Goal: Information Seeking & Learning: Understand process/instructions

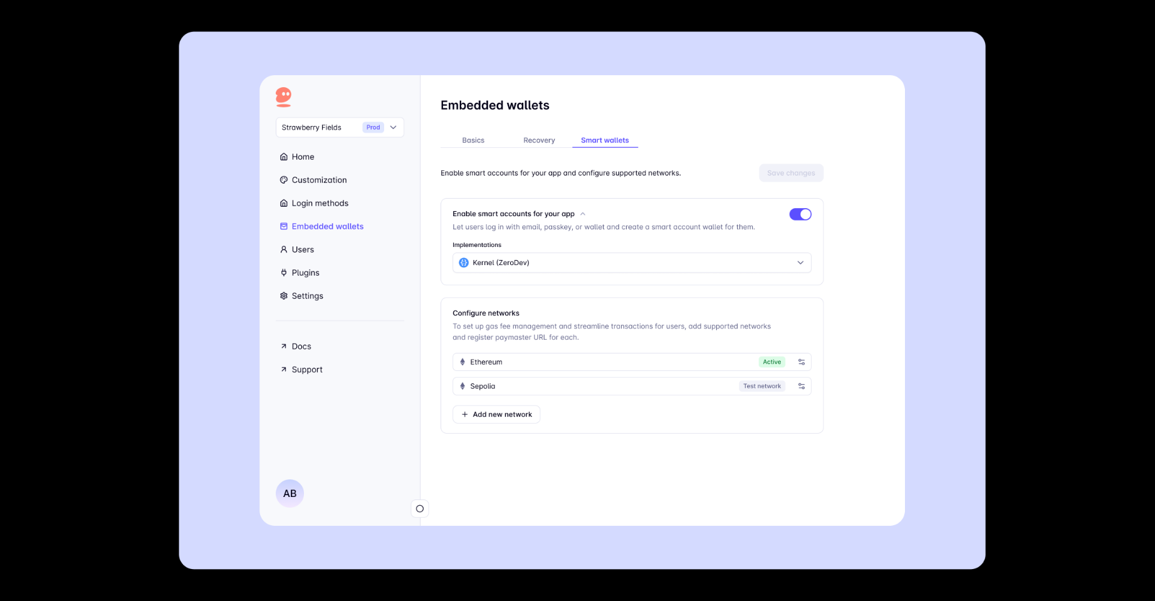
scroll to position [188, 0]
drag, startPoint x: 0, startPoint y: 0, endPoint x: 1016, endPoint y: 256, distance: 1047.8
click at [1015, 258] on div at bounding box center [577, 300] width 1155 height 601
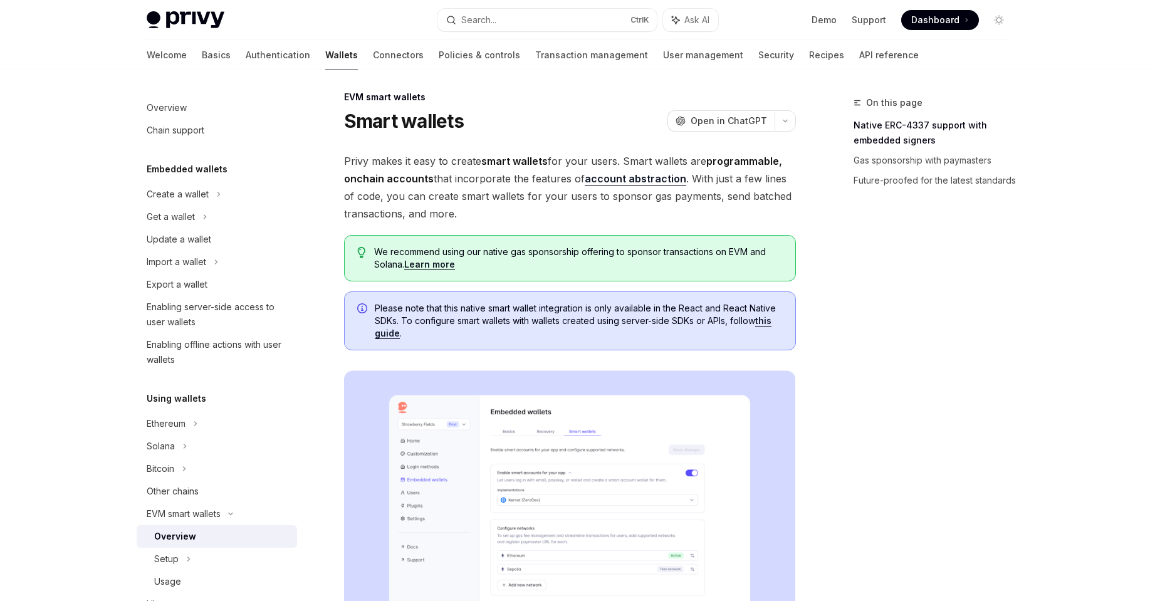
scroll to position [0, 0]
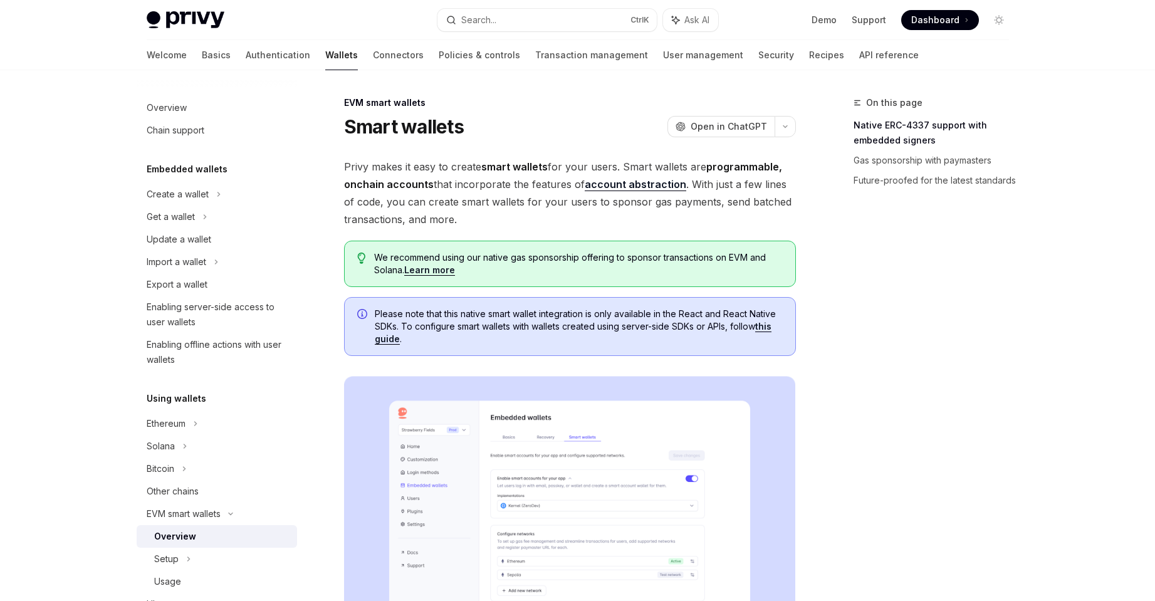
click at [769, 327] on link "this guide" at bounding box center [573, 333] width 397 height 24
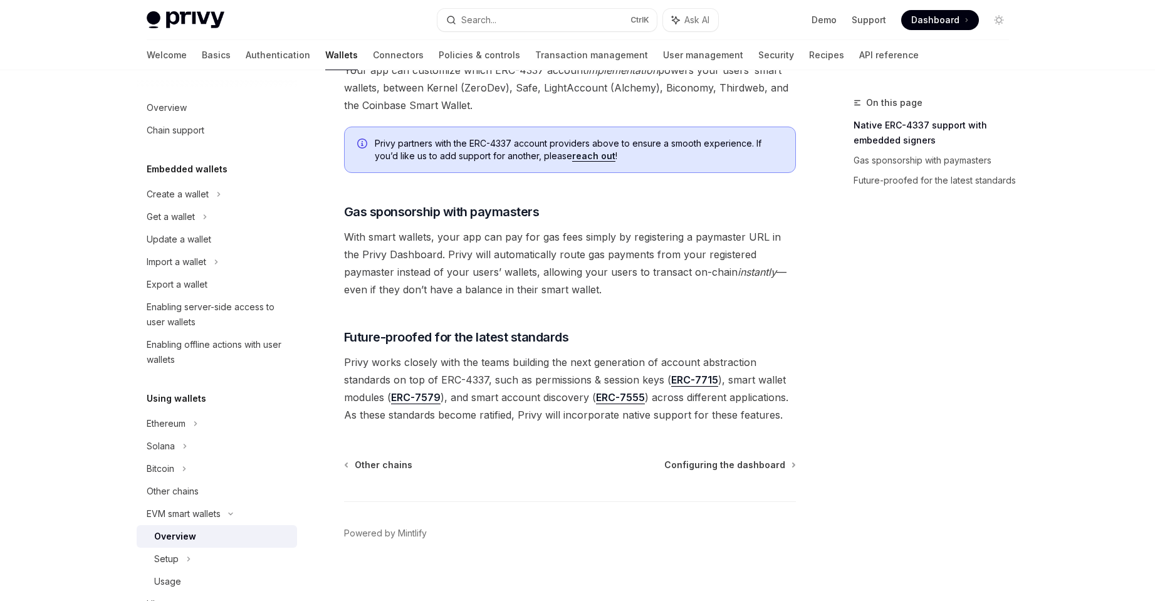
scroll to position [901, 0]
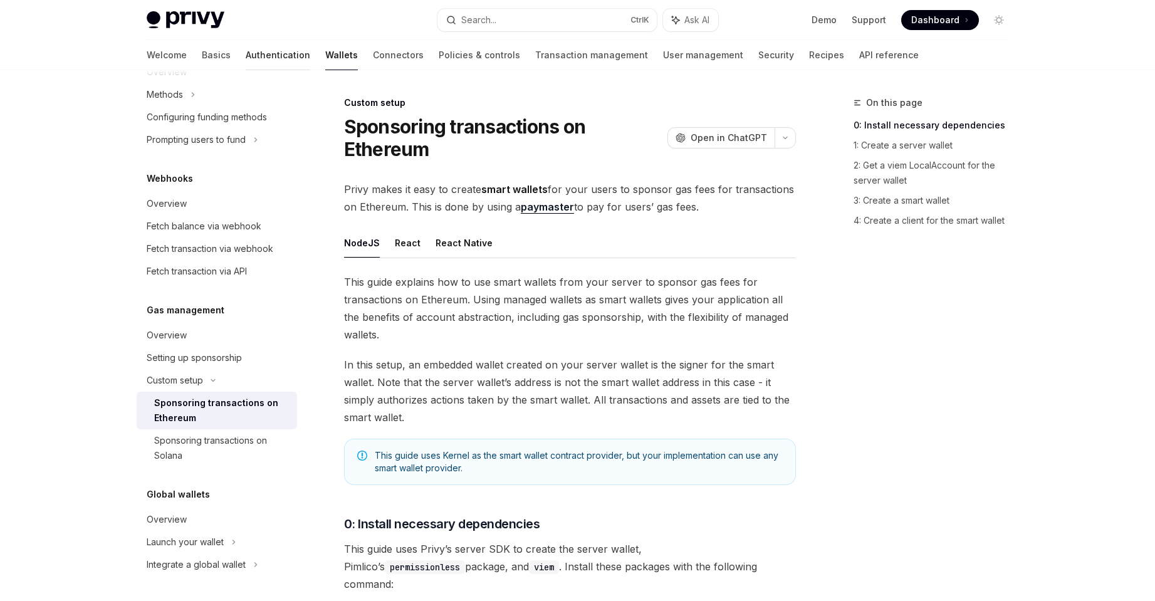
click at [246, 59] on link "Authentication" at bounding box center [278, 55] width 65 height 30
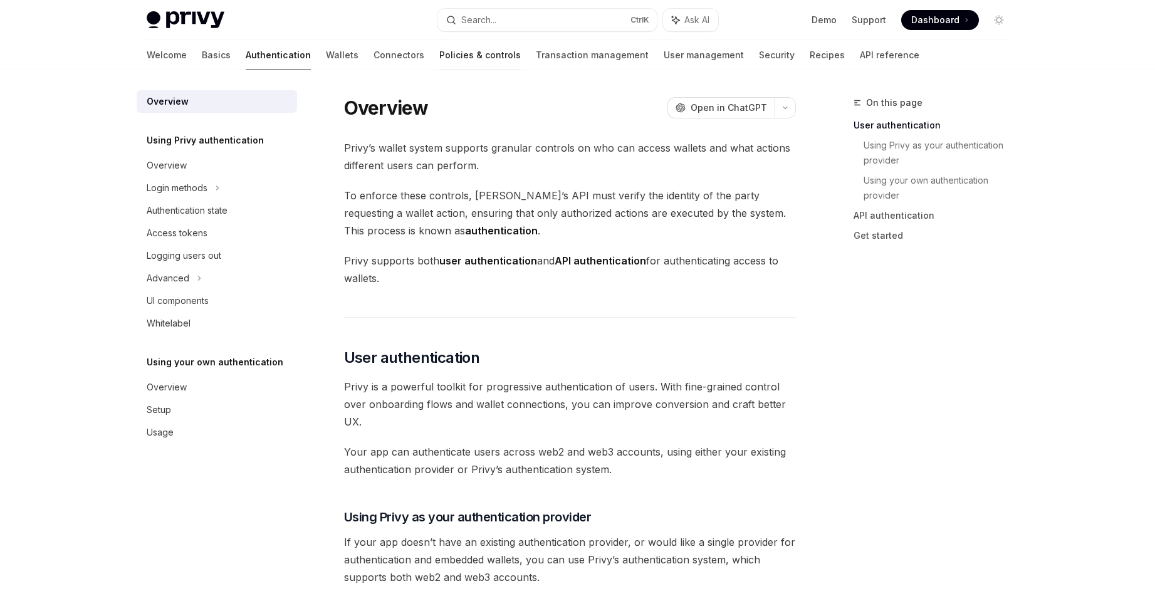
click at [439, 52] on link "Policies & controls" at bounding box center [479, 55] width 81 height 30
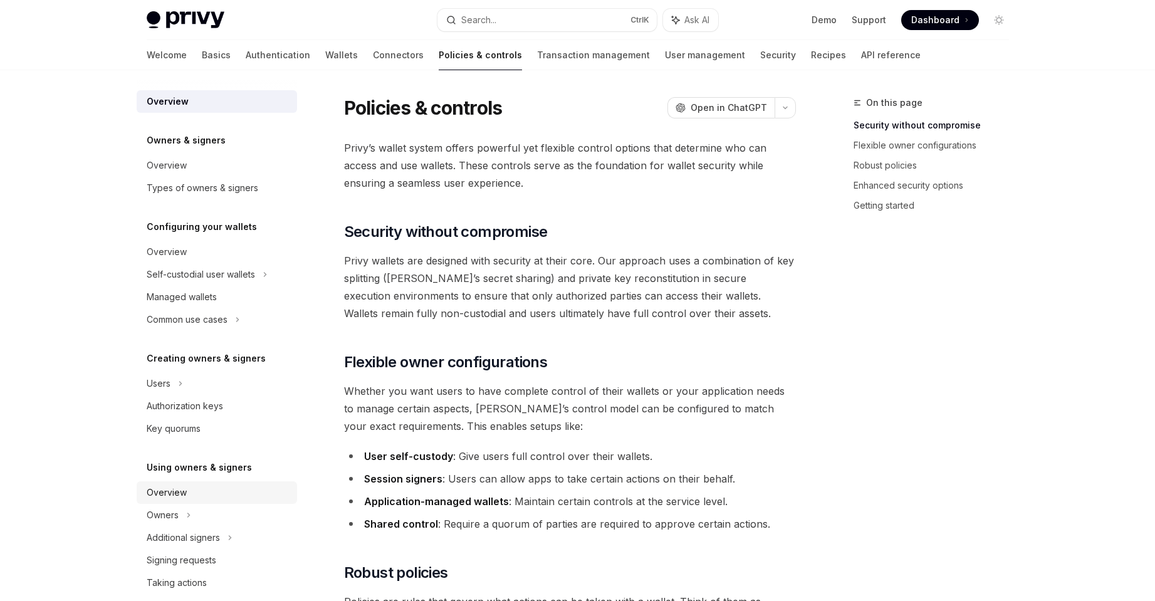
click at [162, 493] on div "Overview" at bounding box center [167, 492] width 40 height 15
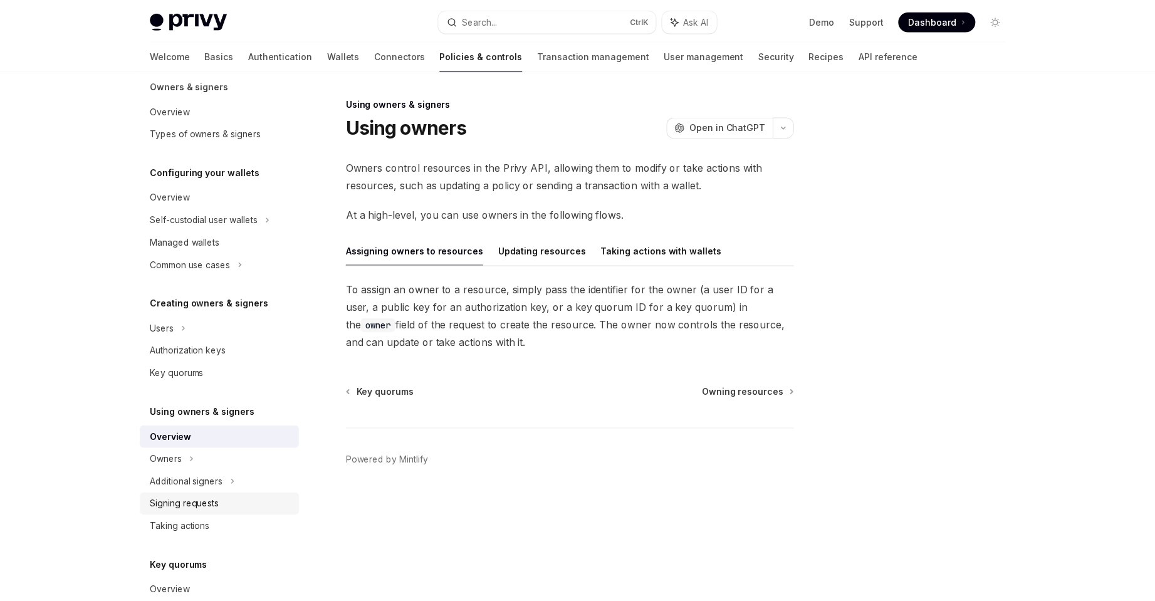
scroll to position [125, 0]
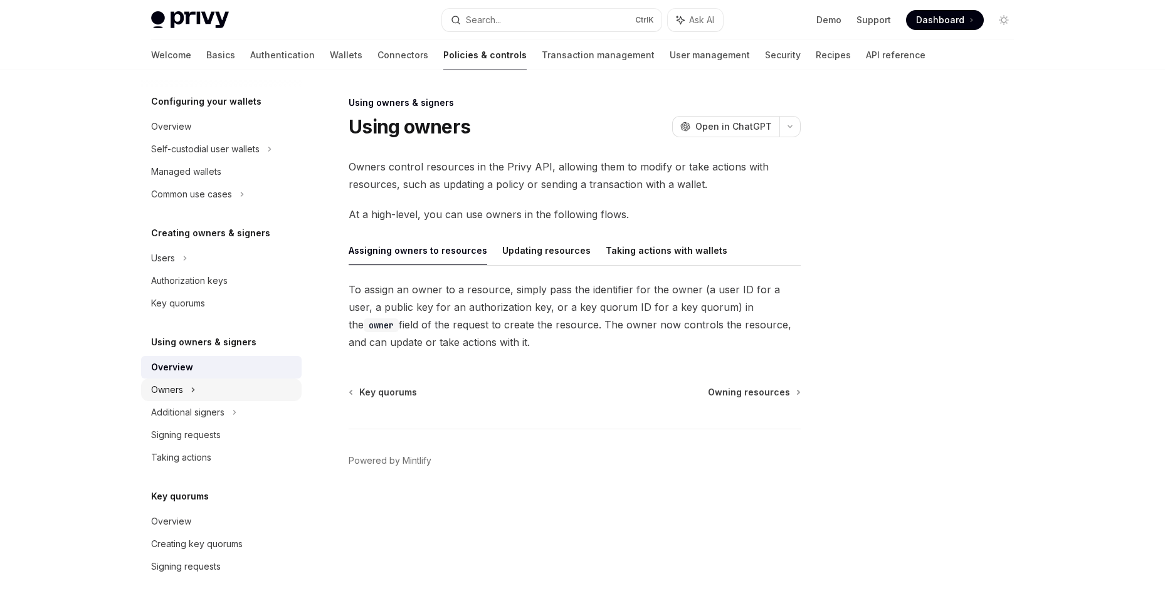
click at [164, 391] on div "Owners" at bounding box center [167, 389] width 32 height 15
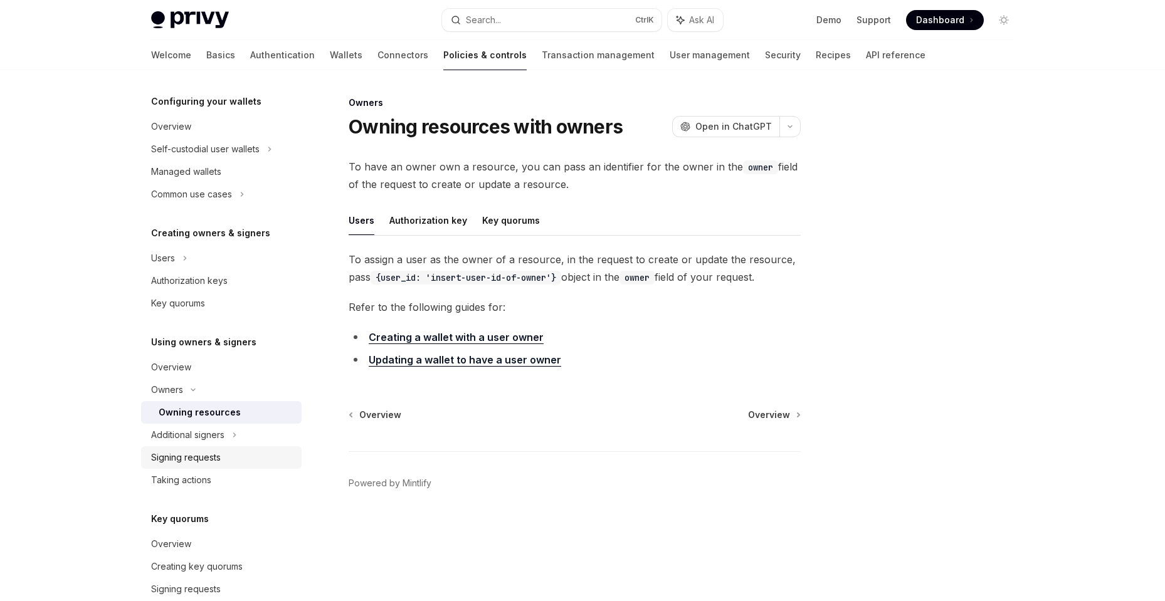
click at [176, 463] on div "Signing requests" at bounding box center [186, 457] width 70 height 15
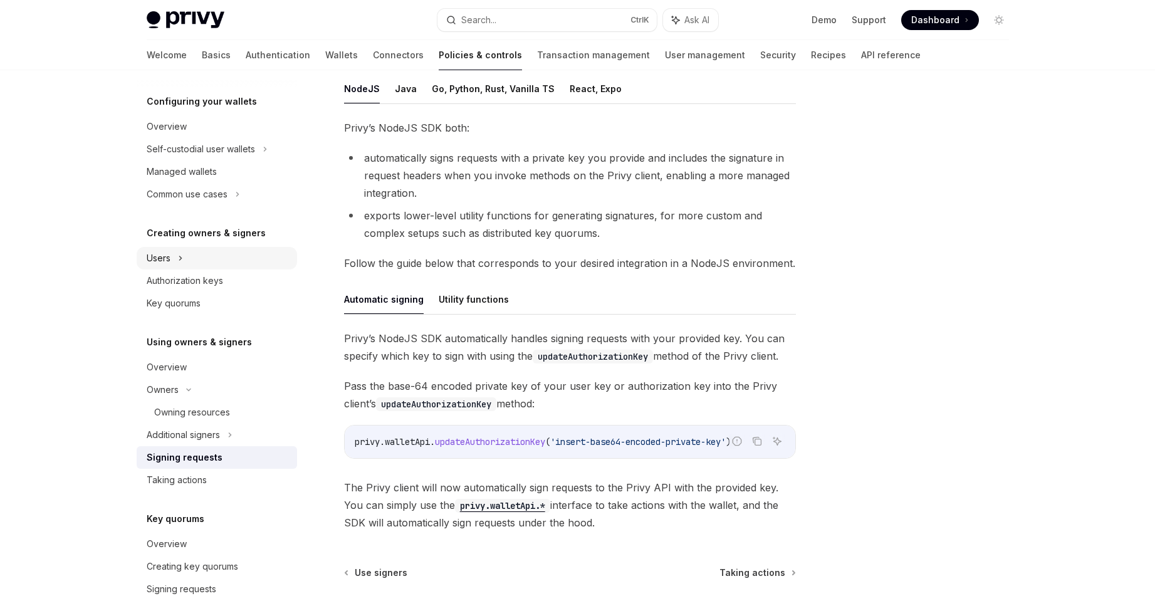
scroll to position [63, 0]
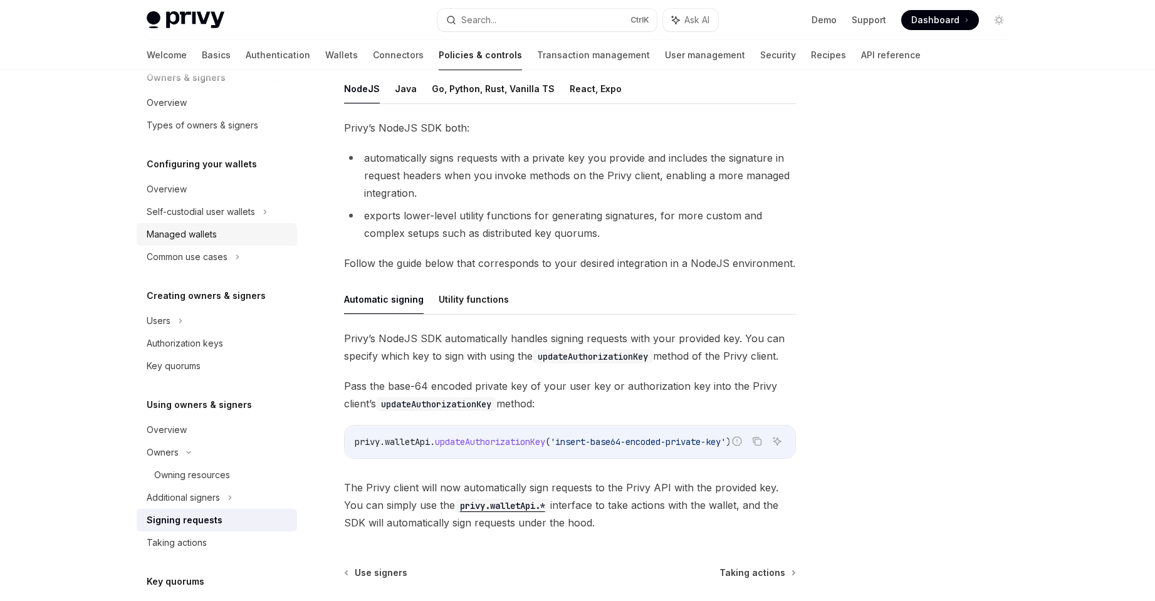
click at [232, 226] on link "Managed wallets" at bounding box center [217, 234] width 160 height 23
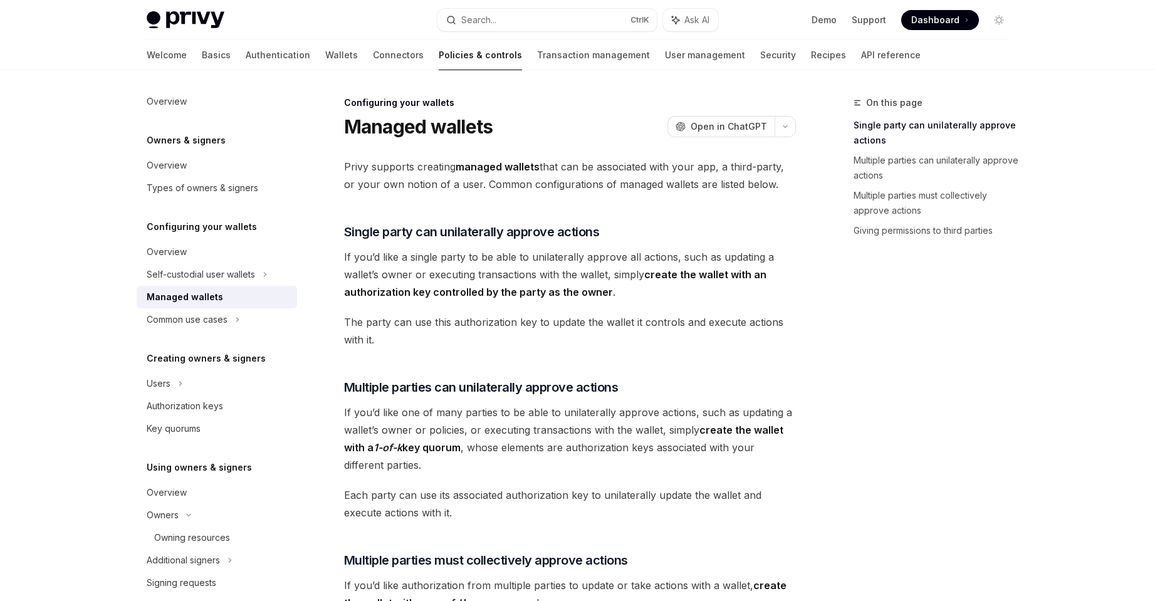
click at [176, 364] on h5 "Creating owners & signers" at bounding box center [206, 358] width 119 height 15
click at [188, 359] on h5 "Creating owners & signers" at bounding box center [206, 358] width 119 height 15
click at [148, 386] on div "Users" at bounding box center [159, 383] width 24 height 15
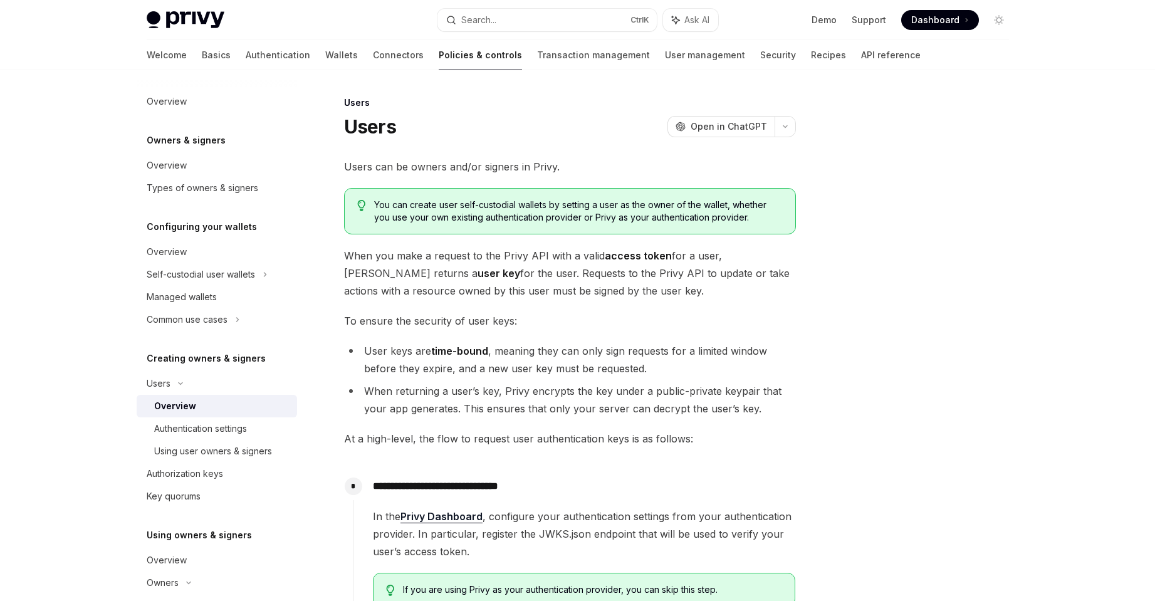
click at [845, 454] on div at bounding box center [924, 348] width 191 height 506
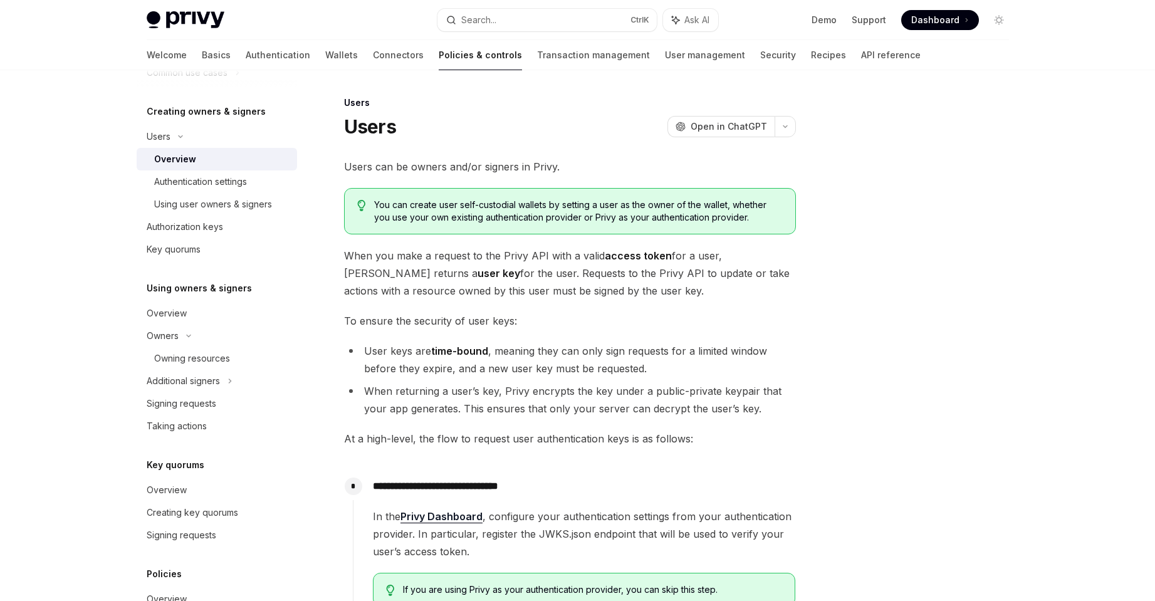
scroll to position [251, 0]
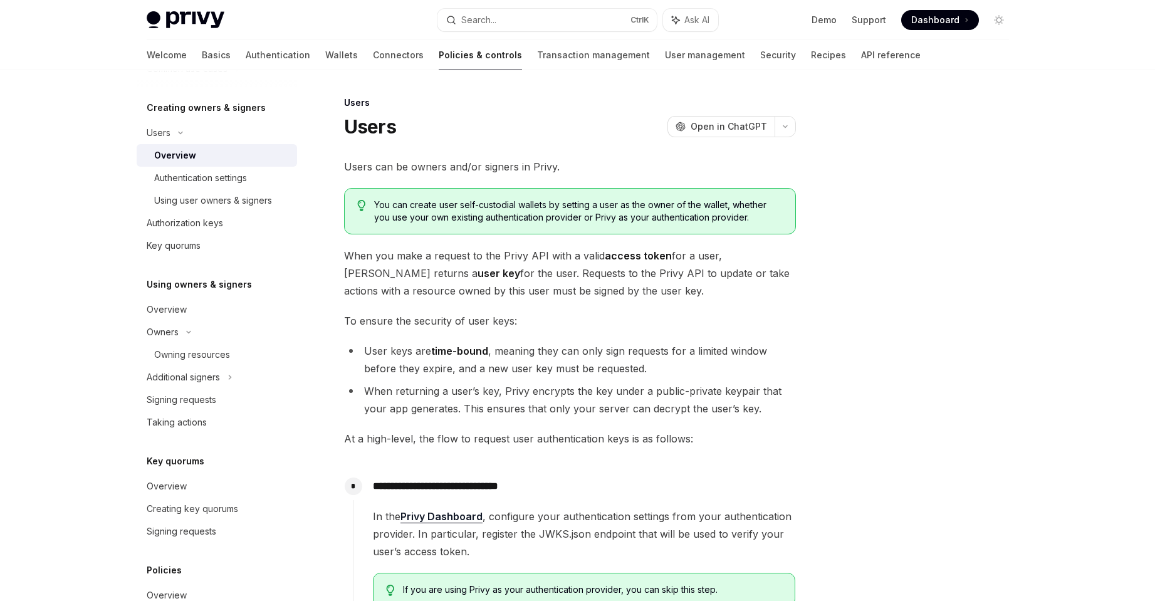
click at [258, 54] on div "Welcome Basics Authentication Wallets Connectors Policies & controls Transactio…" at bounding box center [534, 55] width 774 height 30
click at [325, 52] on link "Wallets" at bounding box center [341, 55] width 33 height 30
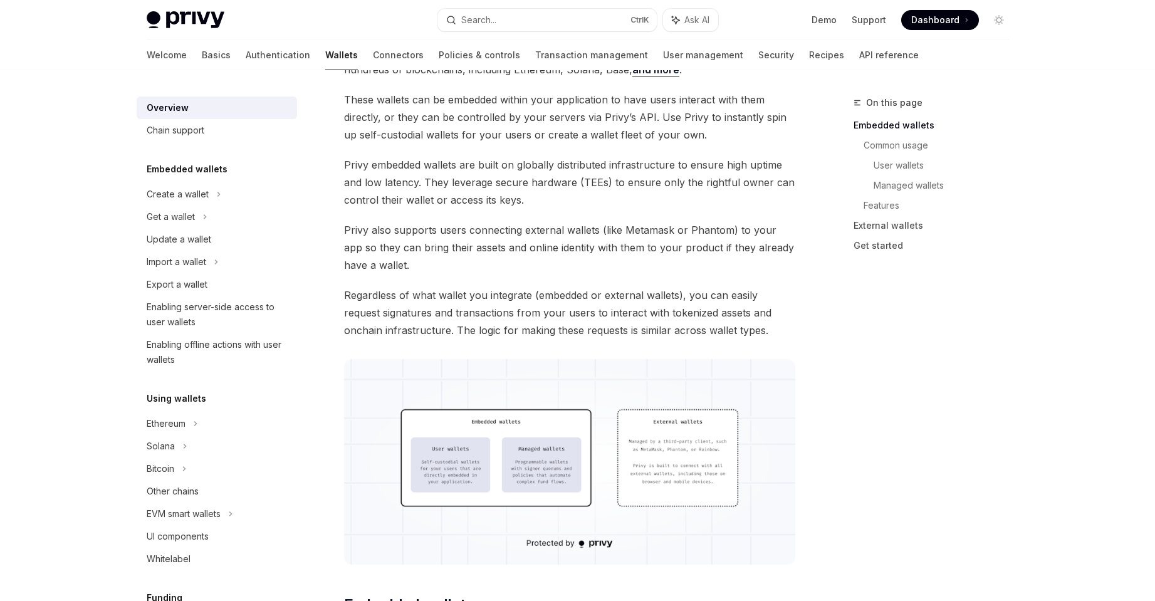
scroll to position [125, 0]
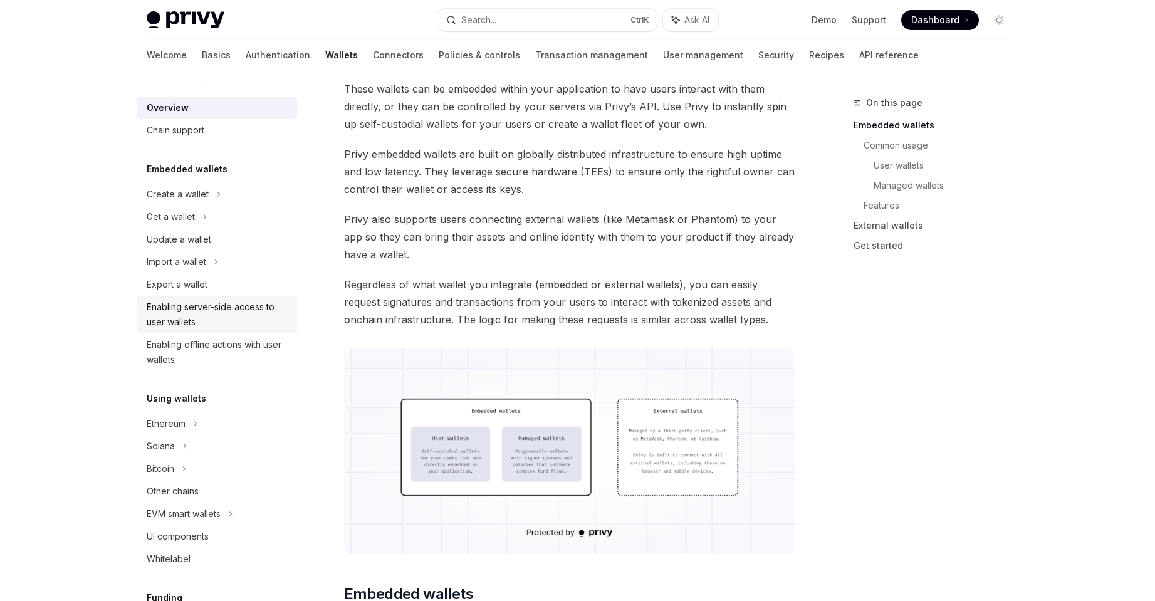
click at [206, 315] on div "Enabling server-side access to user wallets" at bounding box center [218, 315] width 143 height 30
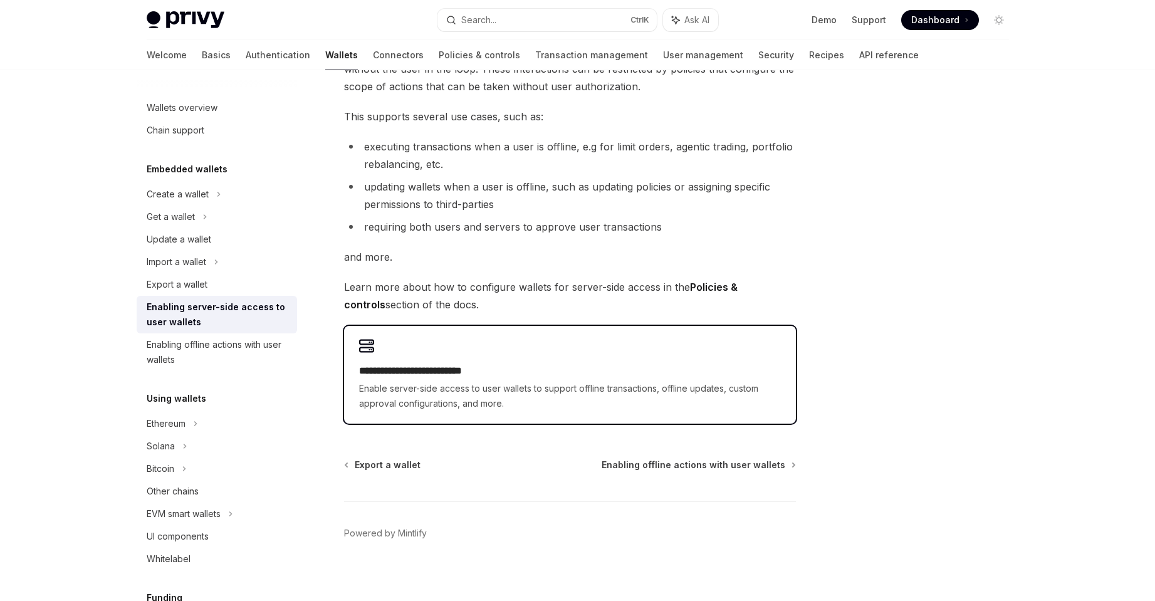
scroll to position [147, 0]
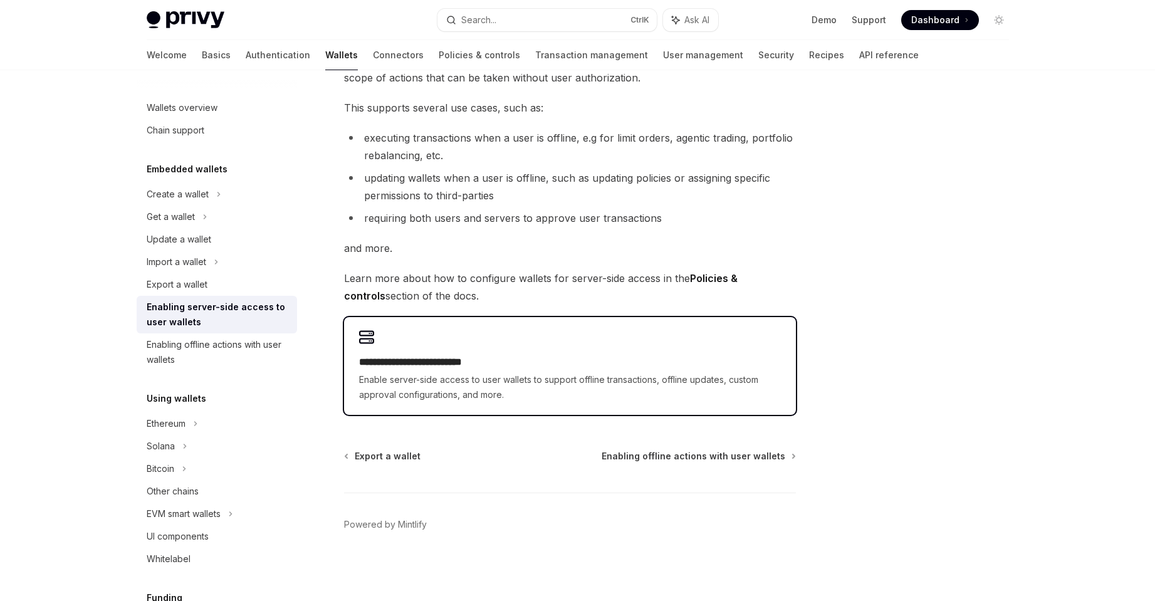
click at [464, 359] on h2 "**********" at bounding box center [570, 362] width 422 height 15
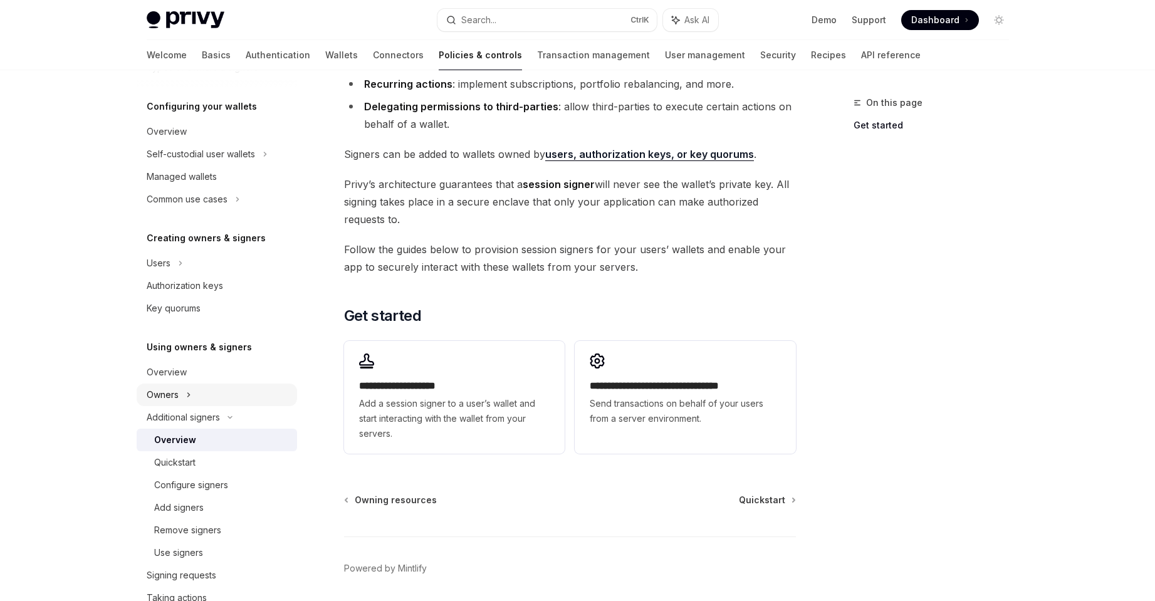
scroll to position [125, 0]
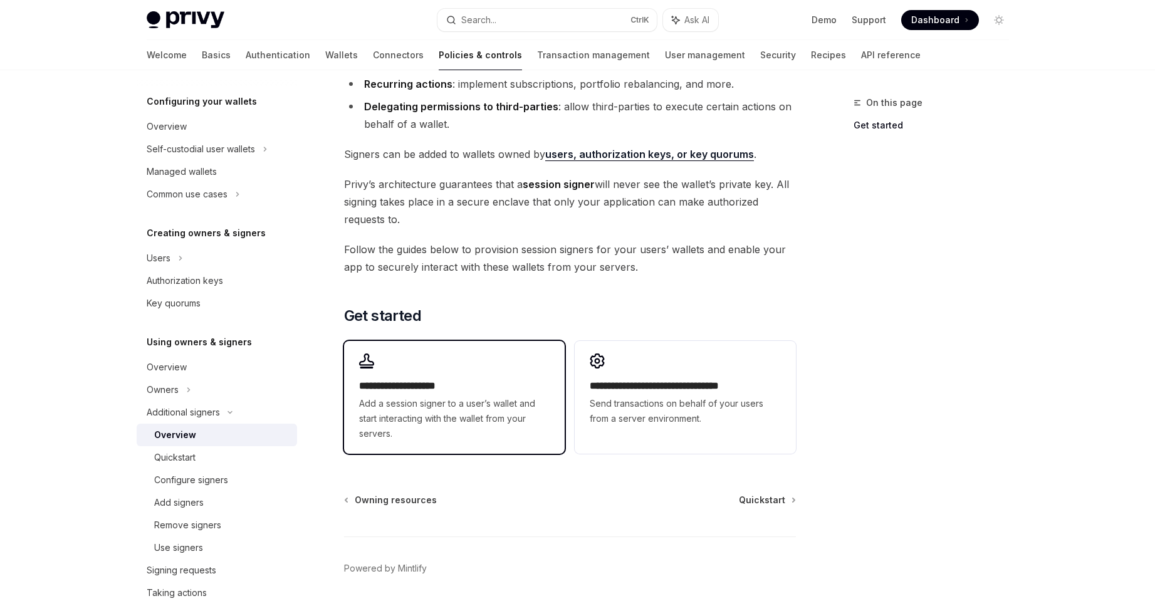
click at [416, 422] on span "Add a session signer to a user’s wallet and start interacting with the wallet f…" at bounding box center [454, 418] width 191 height 45
type textarea "*"
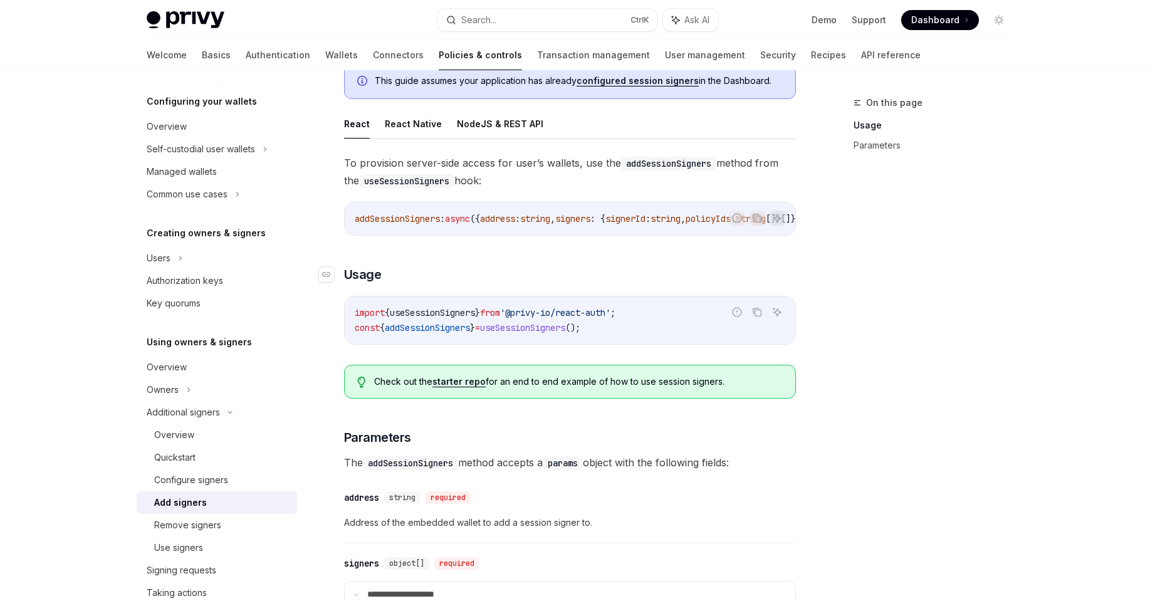
scroll to position [125, 0]
click at [468, 386] on link "starter repo" at bounding box center [459, 380] width 53 height 11
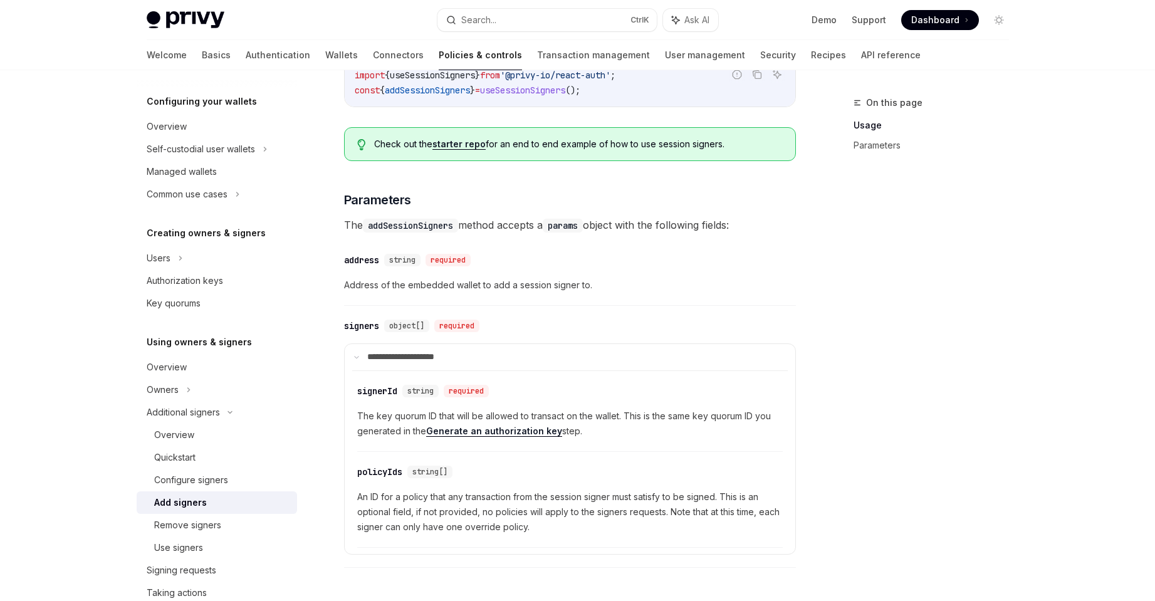
scroll to position [376, 0]
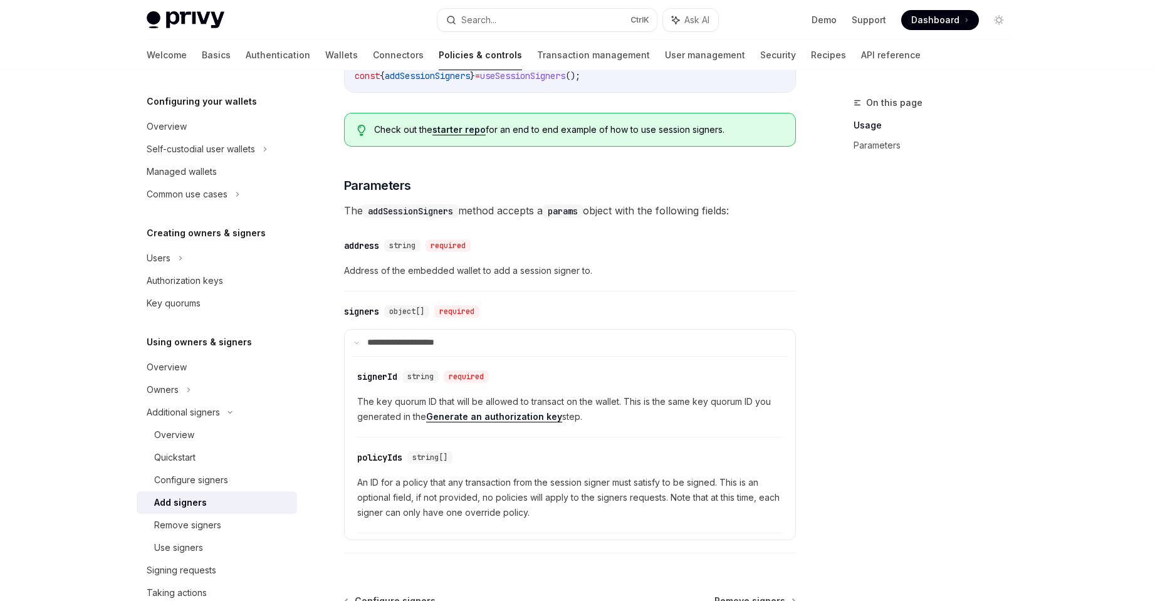
click at [508, 422] on link "Generate an authorization key" at bounding box center [494, 416] width 136 height 11
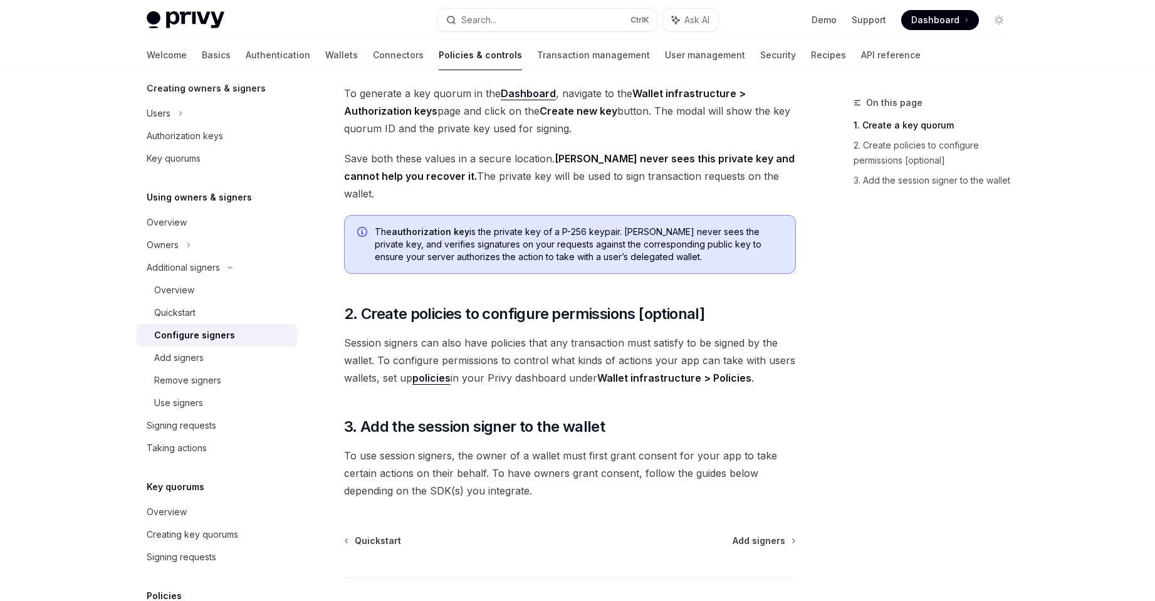
scroll to position [251, 0]
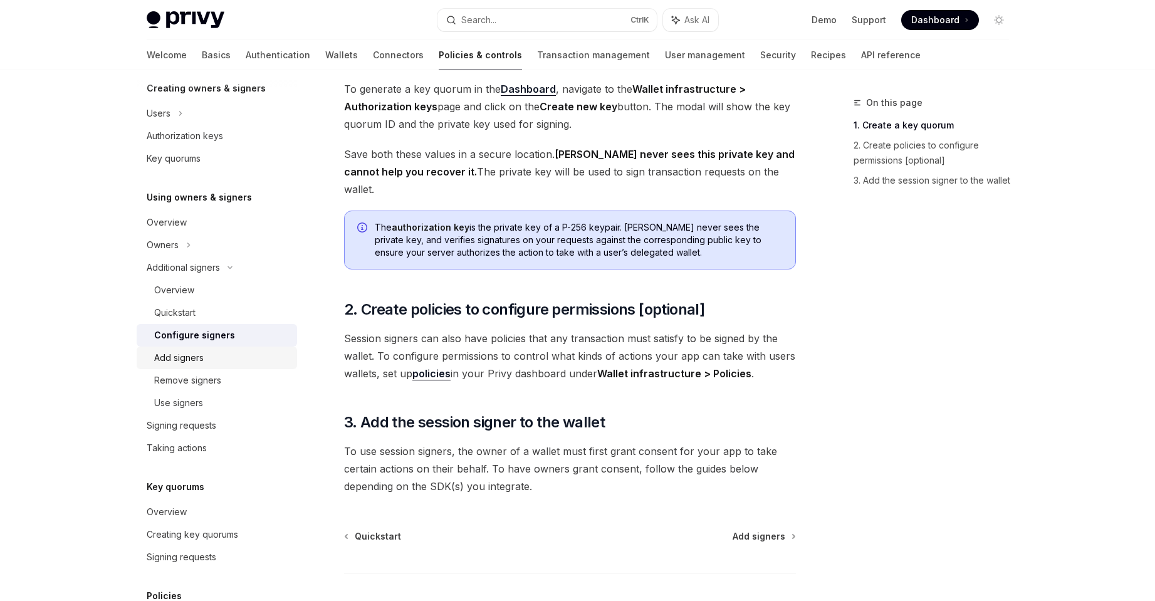
click at [197, 355] on div "Add signers" at bounding box center [179, 357] width 50 height 15
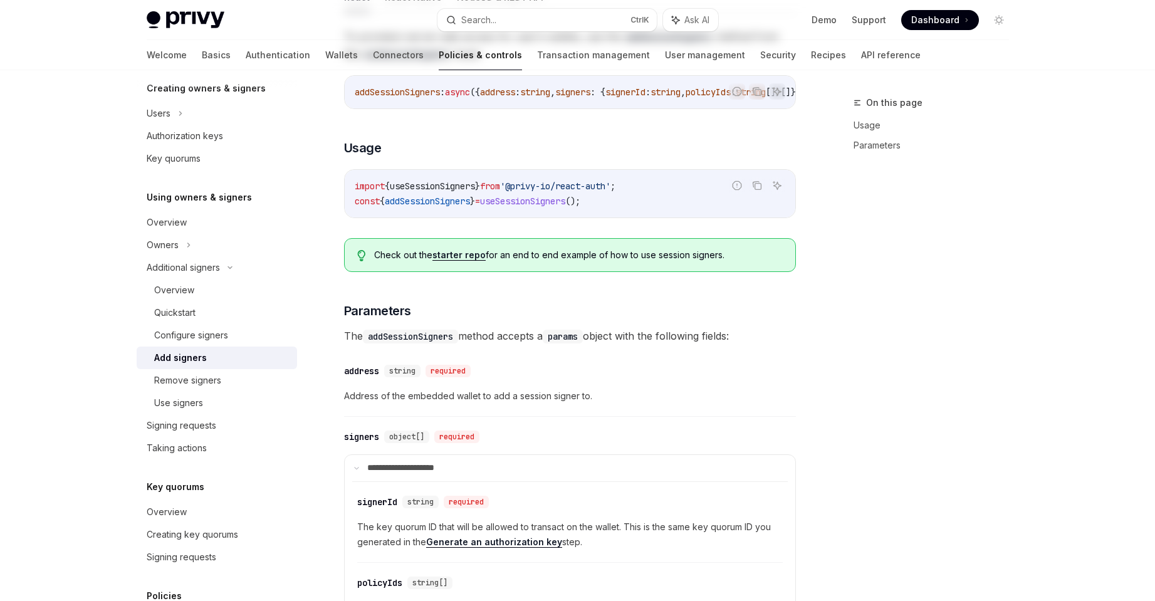
type textarea "*"
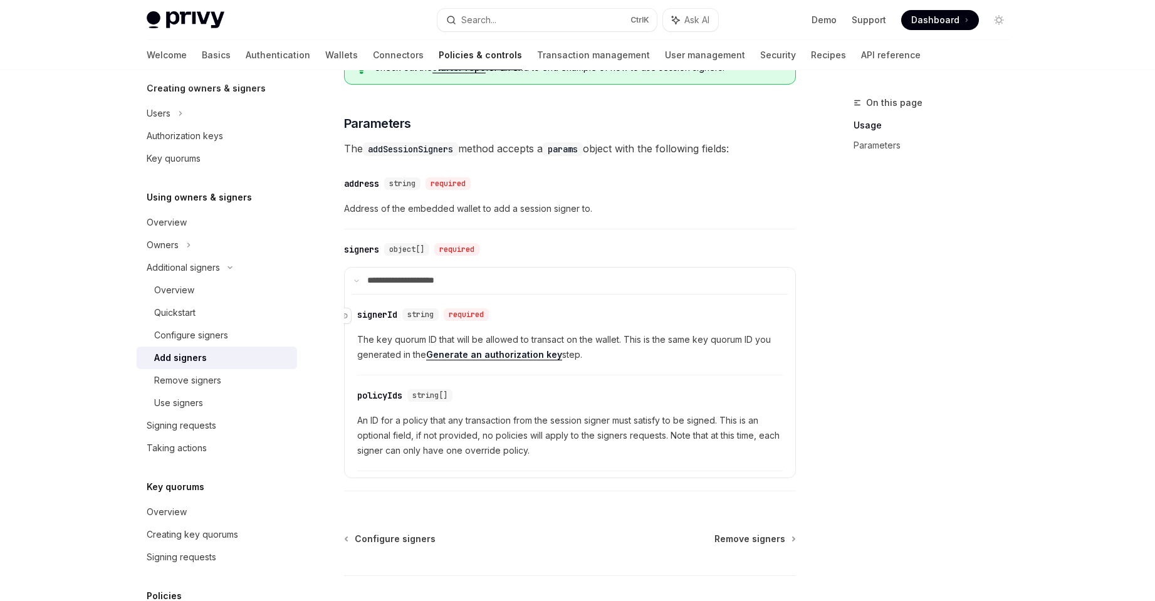
scroll to position [439, 0]
